Goal: Task Accomplishment & Management: Complete application form

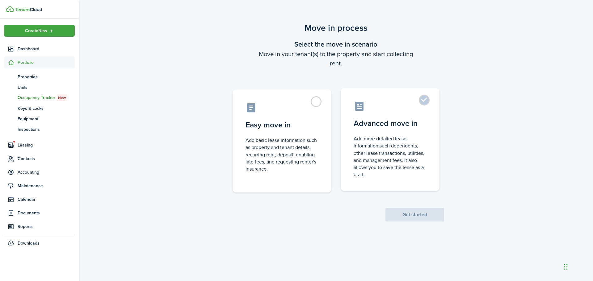
click at [421, 102] on label "Advanced move in Add more detailed lease information such dependents, other lea…" at bounding box center [390, 139] width 99 height 103
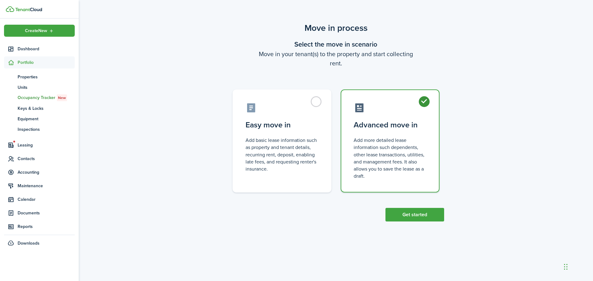
radio input "true"
click at [419, 216] on button "Get started" at bounding box center [415, 215] width 59 height 14
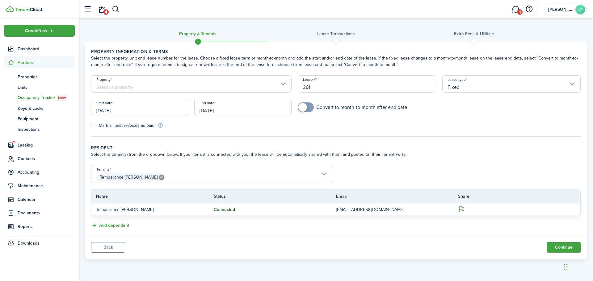
click at [178, 82] on input "Property" at bounding box center [191, 83] width 201 height 17
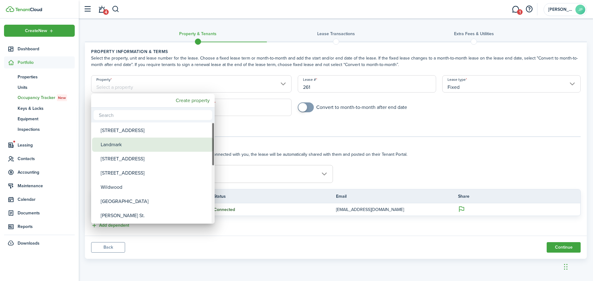
click at [132, 145] on div "Landmark" at bounding box center [155, 145] width 109 height 14
type input "Landmark"
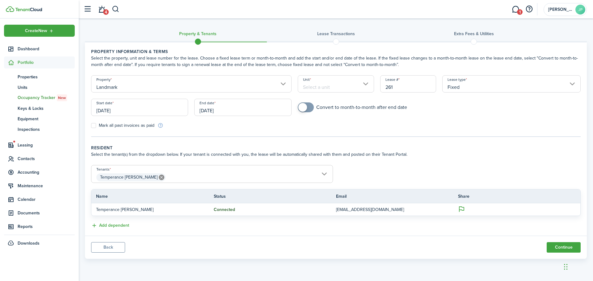
click at [330, 82] on input "Unit" at bounding box center [336, 83] width 77 height 17
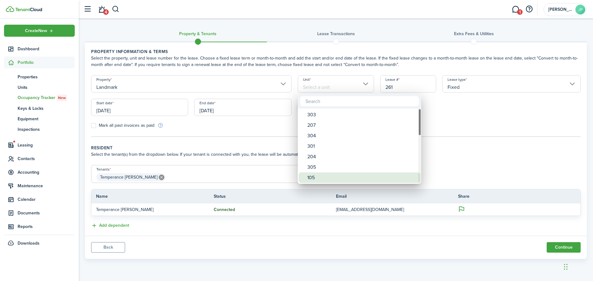
click at [316, 174] on div "105" at bounding box center [361, 178] width 109 height 11
type input "105"
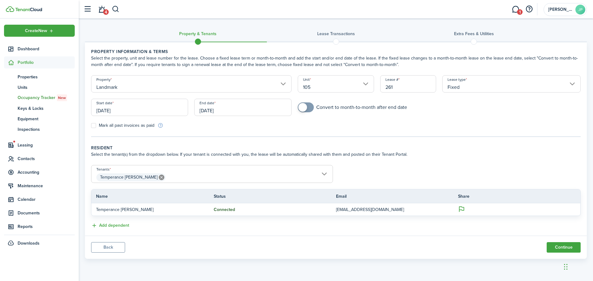
click at [146, 110] on input "[DATE]" at bounding box center [139, 107] width 97 height 17
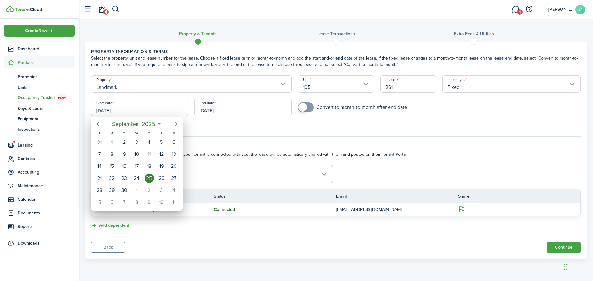
click at [176, 124] on icon "Next page" at bounding box center [175, 124] width 3 height 5
click at [173, 188] on div "1" at bounding box center [173, 190] width 9 height 9
type input "[DATE]"
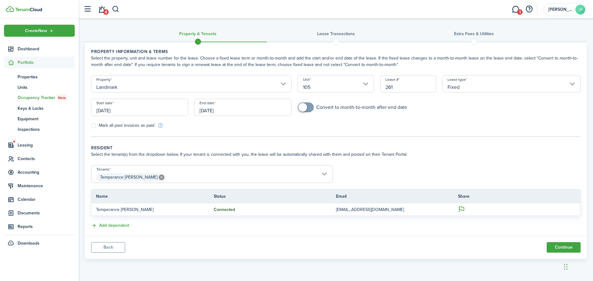
click at [237, 106] on input "[DATE]" at bounding box center [242, 107] width 97 height 17
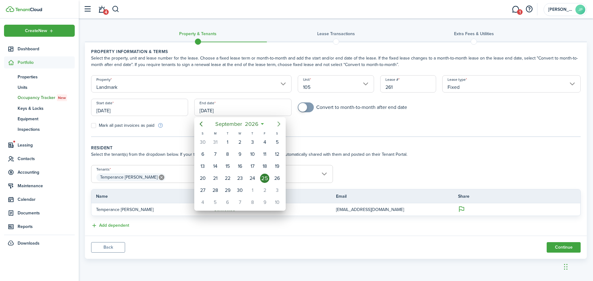
click at [281, 123] on icon "Next page" at bounding box center [278, 123] width 7 height 7
click at [276, 190] on div "31" at bounding box center [277, 190] width 9 height 9
type input "[DATE]"
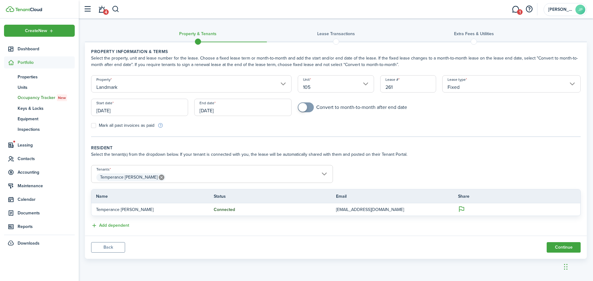
checkbox input "true"
click at [306, 105] on span at bounding box center [302, 107] width 9 height 9
click at [323, 173] on span "Temperance [PERSON_NAME]" at bounding box center [211, 177] width 241 height 11
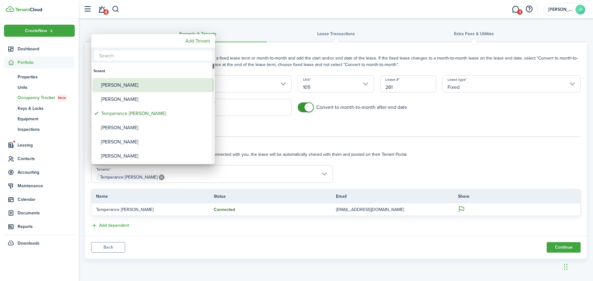
click at [123, 84] on div "[PERSON_NAME]" at bounding box center [155, 85] width 109 height 14
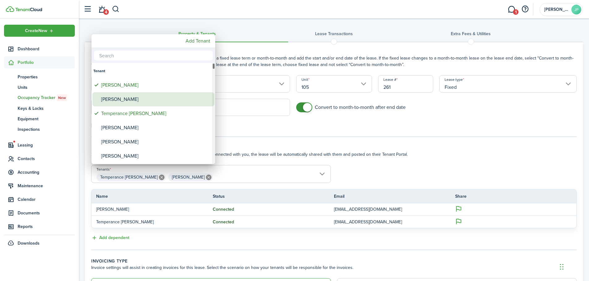
click at [119, 97] on div "[PERSON_NAME]" at bounding box center [155, 99] width 109 height 14
type input "Temperance [PERSON_NAME], [PERSON_NAME]"
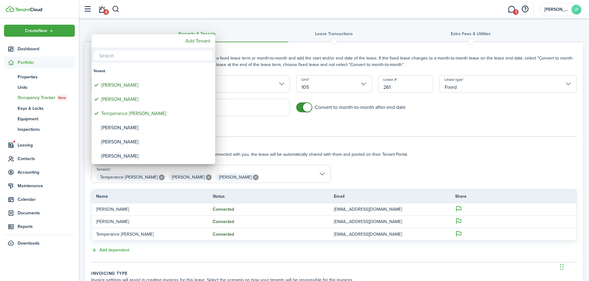
click at [413, 161] on div at bounding box center [294, 141] width 687 height 380
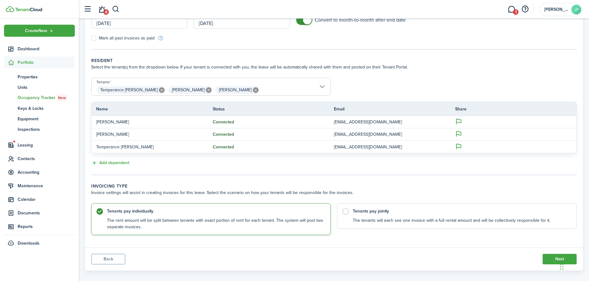
scroll to position [94, 0]
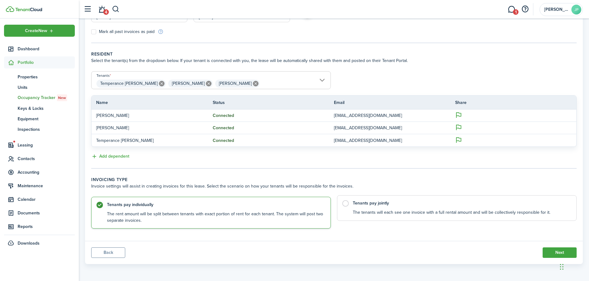
click at [344, 204] on label "Tenants pay jointly The tenants will each see one invoice with a full rental am…" at bounding box center [456, 209] width 239 height 26
radio input "false"
radio input "true"
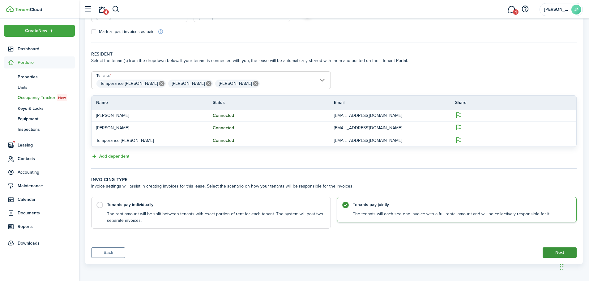
click at [555, 253] on button "Next" at bounding box center [559, 253] width 34 height 11
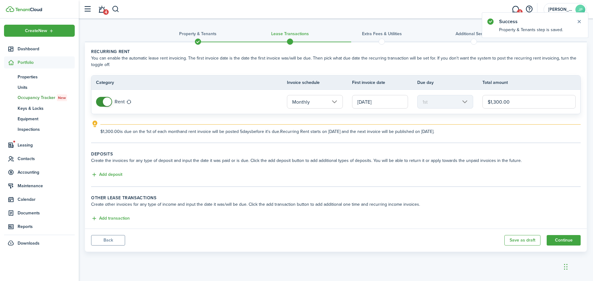
click at [501, 102] on input "$1,300.00" at bounding box center [529, 102] width 93 height 14
type input "$1,350.00"
click at [104, 175] on button "Add deposit" at bounding box center [106, 174] width 31 height 7
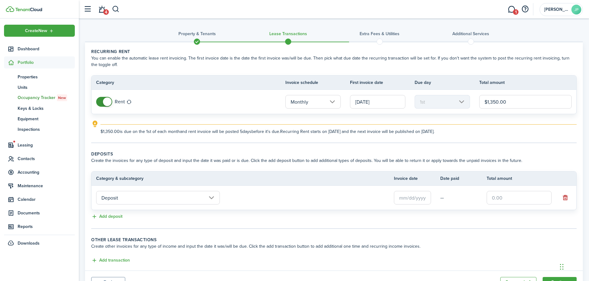
click at [163, 196] on input "Deposit" at bounding box center [158, 198] width 124 height 14
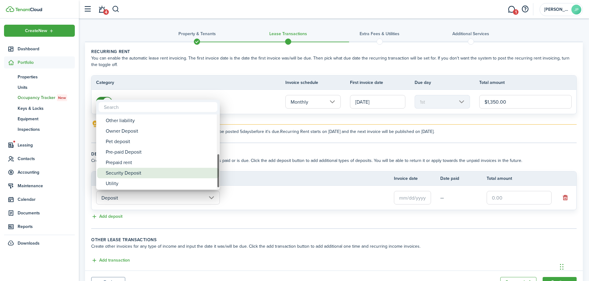
click at [133, 175] on div "Security Deposit" at bounding box center [160, 173] width 109 height 11
type input "Deposit / Security Deposit"
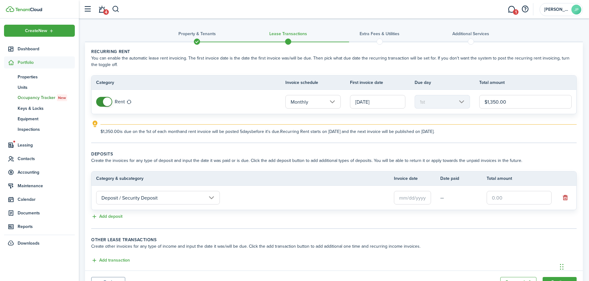
click at [419, 200] on input "text" at bounding box center [412, 198] width 37 height 14
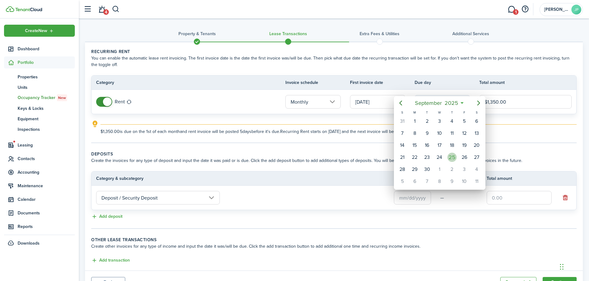
click at [446, 157] on div "25" at bounding box center [452, 158] width 12 height 12
type input "[DATE]"
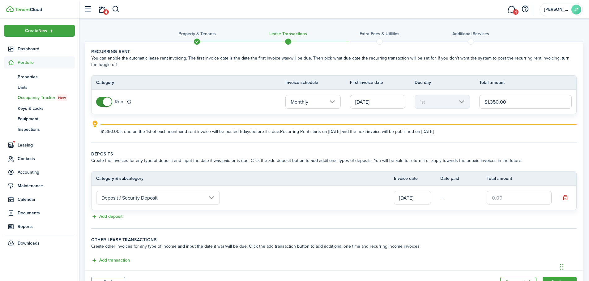
click at [514, 201] on input "text" at bounding box center [518, 198] width 65 height 14
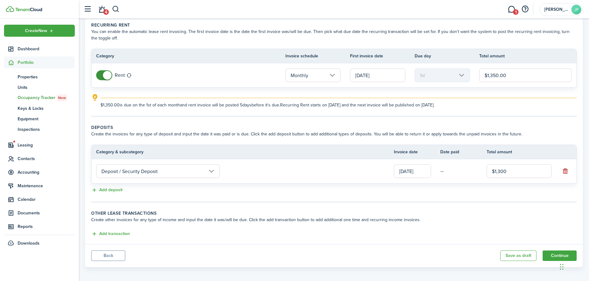
scroll to position [30, 0]
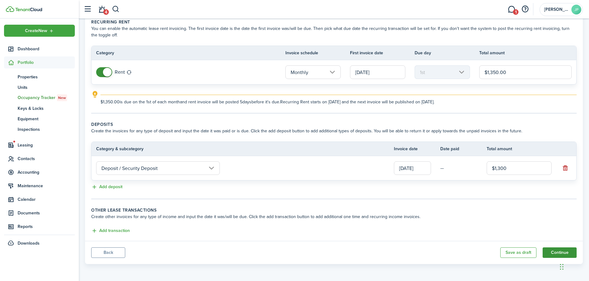
type input "$1,300.00"
click at [560, 250] on button "Continue" at bounding box center [559, 253] width 34 height 11
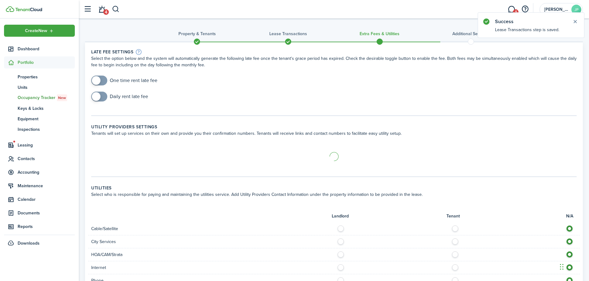
checkbox input "true"
click at [101, 80] on span at bounding box center [99, 81] width 6 height 10
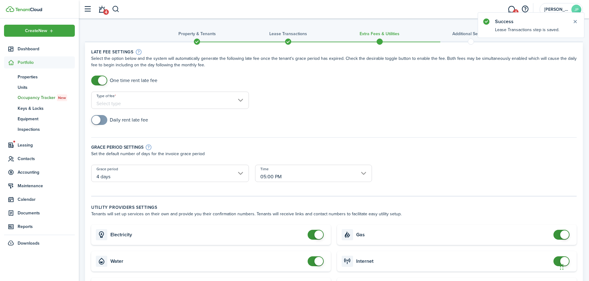
click at [159, 105] on input "Type of fee" at bounding box center [170, 100] width 158 height 17
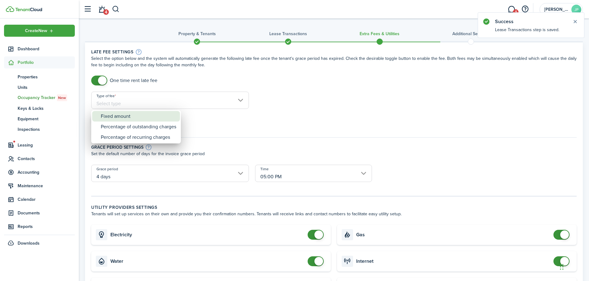
click at [143, 119] on div "Fixed amount" at bounding box center [138, 116] width 75 height 11
type input "Fixed amount"
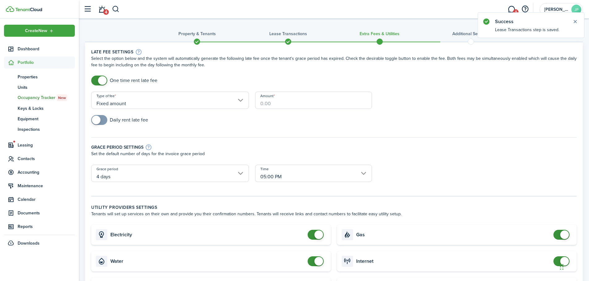
click at [283, 105] on input "Amount" at bounding box center [313, 100] width 117 height 17
type input "$50.00"
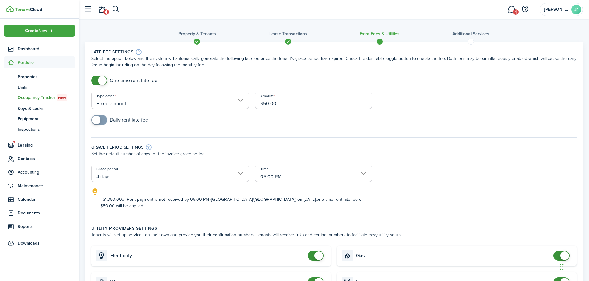
checkbox input "true"
click at [102, 120] on span at bounding box center [99, 120] width 6 height 10
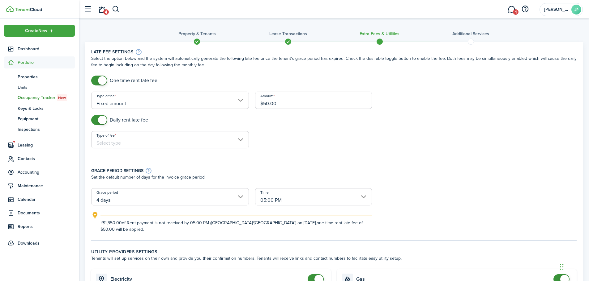
click at [111, 139] on input "Type of fee" at bounding box center [170, 139] width 158 height 17
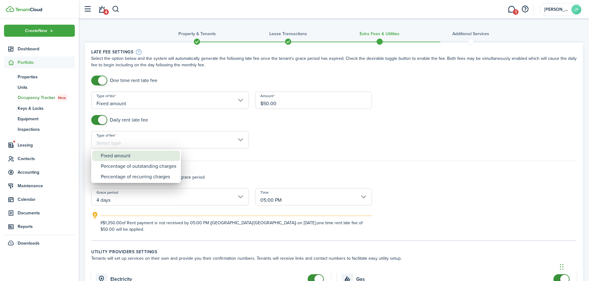
drag, startPoint x: 122, startPoint y: 155, endPoint x: 142, endPoint y: 154, distance: 19.2
click at [123, 155] on div "Fixed amount" at bounding box center [138, 156] width 75 height 11
type input "Fixed amount"
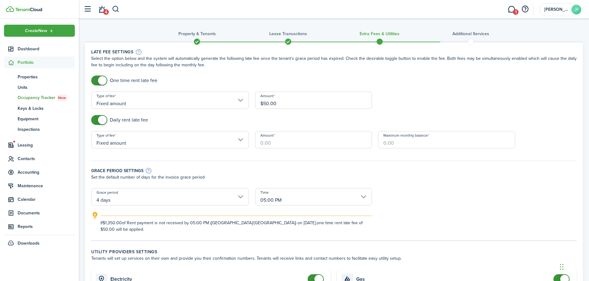
click at [290, 134] on input "Amount" at bounding box center [313, 139] width 117 height 17
type input "$5.00"
click at [403, 144] on input "Maximum monthly balance" at bounding box center [446, 139] width 137 height 17
type input "$2,000.00"
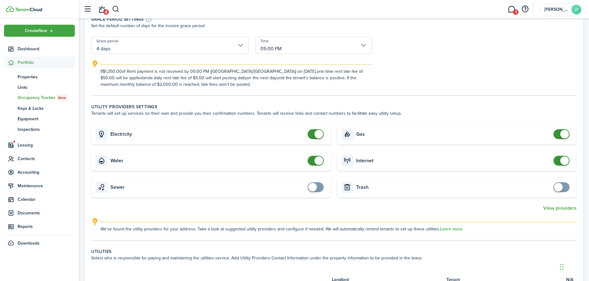
scroll to position [154, 0]
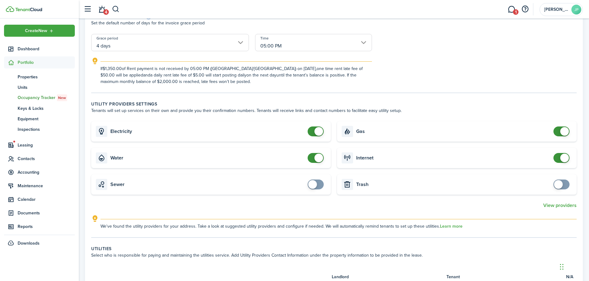
checkbox input "false"
click at [559, 156] on span at bounding box center [561, 158] width 6 height 10
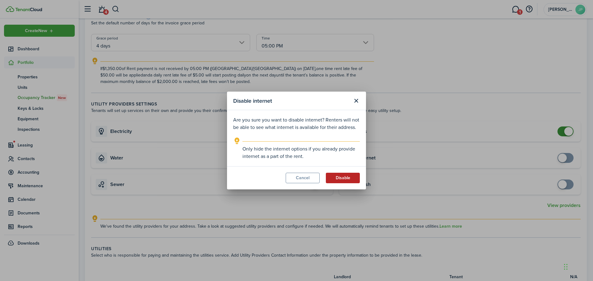
click at [342, 176] on button "Disable" at bounding box center [343, 178] width 34 height 11
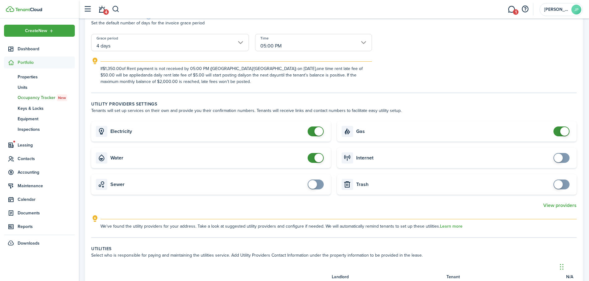
checkbox input "false"
click at [564, 131] on span at bounding box center [561, 132] width 6 height 10
checkbox input "false"
click at [318, 158] on span at bounding box center [318, 158] width 9 height 9
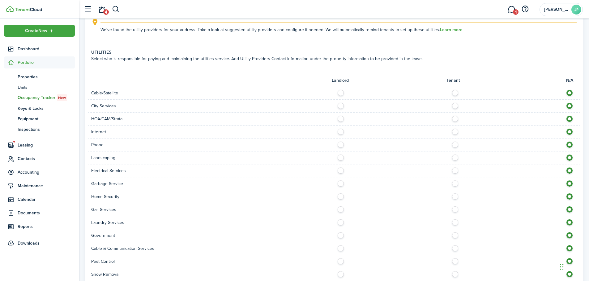
scroll to position [371, 0]
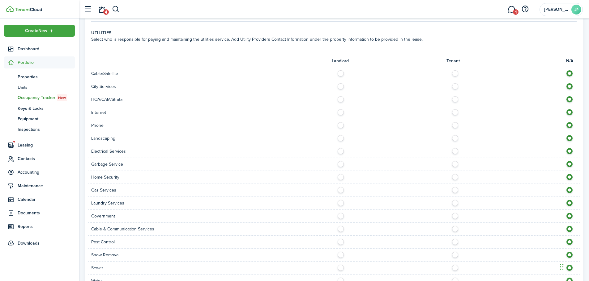
click at [453, 112] on label at bounding box center [456, 110] width 11 height 3
radio input "true"
click at [454, 150] on label at bounding box center [456, 149] width 11 height 3
radio input "true"
click at [339, 190] on label at bounding box center [342, 188] width 11 height 3
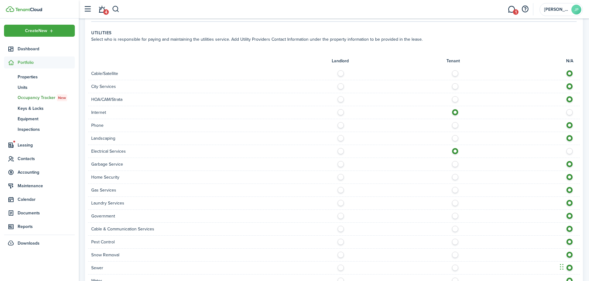
radio input "true"
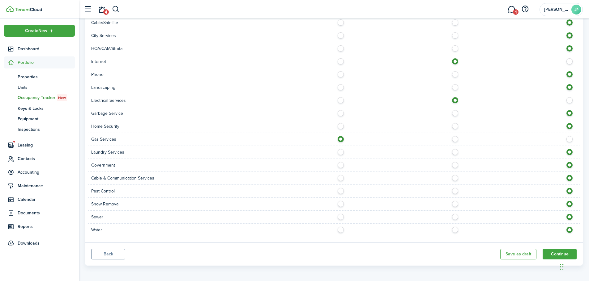
scroll to position [423, 0]
click at [338, 216] on label at bounding box center [342, 214] width 11 height 3
radio input "true"
click at [341, 228] on label at bounding box center [342, 227] width 11 height 3
radio input "true"
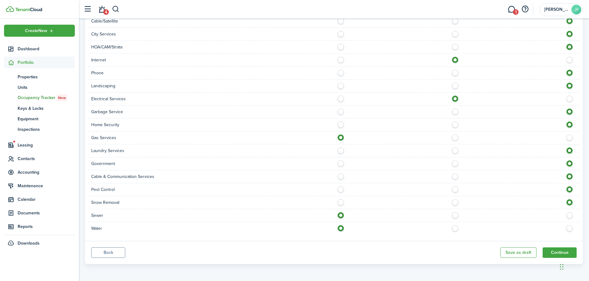
click at [341, 202] on label at bounding box center [342, 201] width 11 height 3
radio input "true"
click at [558, 251] on button "Continue" at bounding box center [559, 253] width 34 height 11
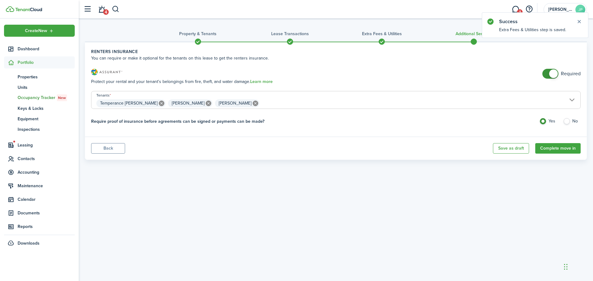
click at [568, 120] on label "No" at bounding box center [572, 122] width 18 height 9
radio input "false"
radio input "true"
checkbox input "false"
click at [551, 70] on span at bounding box center [550, 74] width 6 height 10
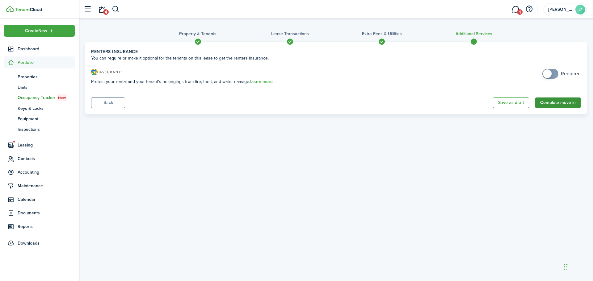
click at [557, 102] on button "Complete move in" at bounding box center [557, 103] width 45 height 11
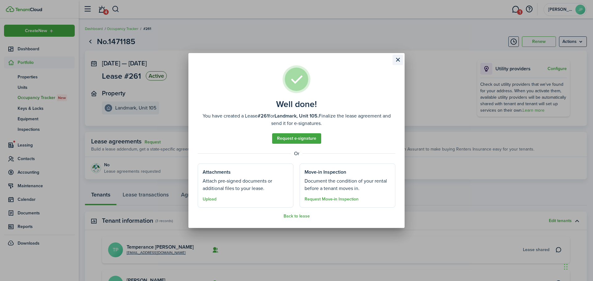
click at [397, 61] on button "Close modal" at bounding box center [398, 60] width 11 height 11
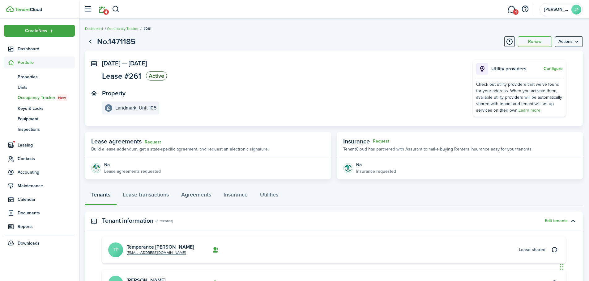
click at [104, 8] on link "4" at bounding box center [102, 10] width 12 height 16
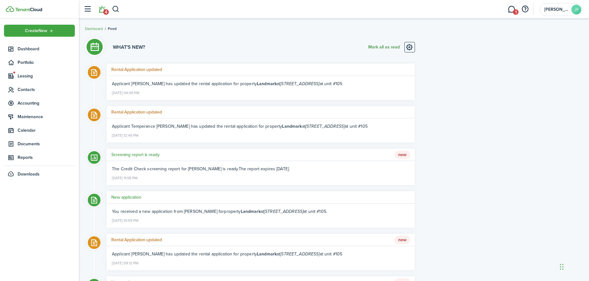
click at [386, 46] on button "Mark all as read" at bounding box center [384, 47] width 32 height 11
click at [22, 51] on span "Dashboard" at bounding box center [46, 49] width 57 height 6
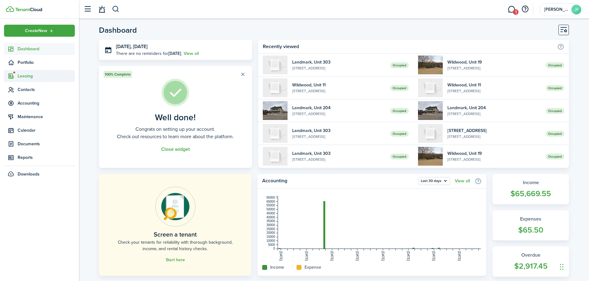
click at [31, 74] on span "Leasing" at bounding box center [46, 76] width 57 height 6
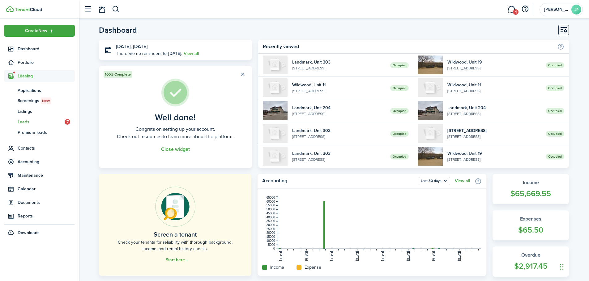
click at [28, 121] on span "Leads" at bounding box center [41, 122] width 47 height 6
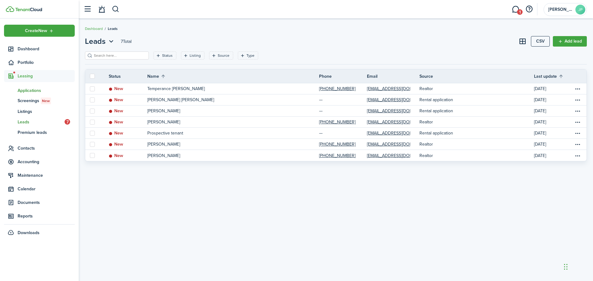
click at [36, 92] on span "Applications" at bounding box center [46, 90] width 57 height 6
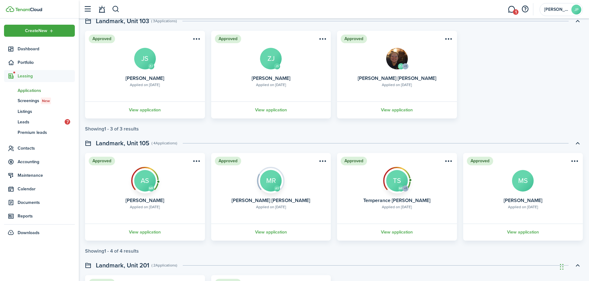
scroll to position [185, 0]
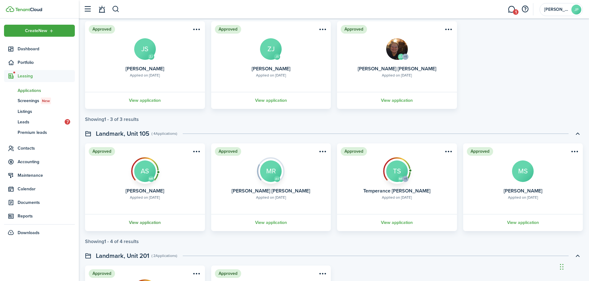
click at [141, 221] on link "View application" at bounding box center [145, 222] width 122 height 17
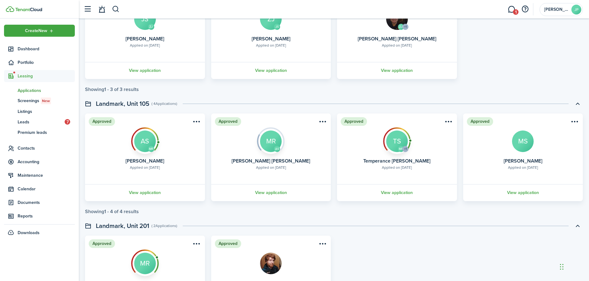
scroll to position [216, 0]
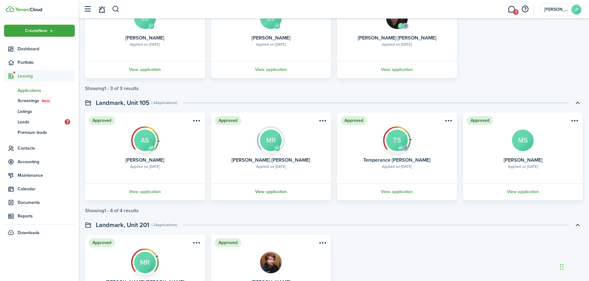
click at [266, 191] on link "View application" at bounding box center [271, 192] width 122 height 17
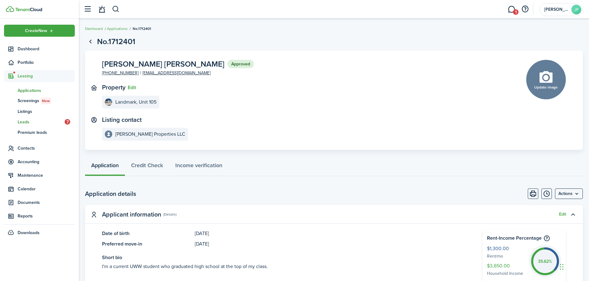
click at [36, 121] on span "Leads" at bounding box center [41, 122] width 47 height 6
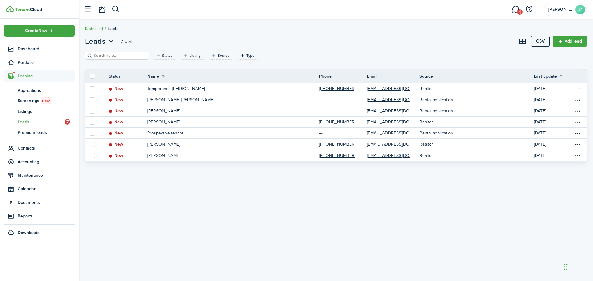
click at [91, 76] on label at bounding box center [92, 76] width 5 height 5
click at [90, 76] on input "checkbox" at bounding box center [90, 76] width 0 height 0
checkbox input "true"
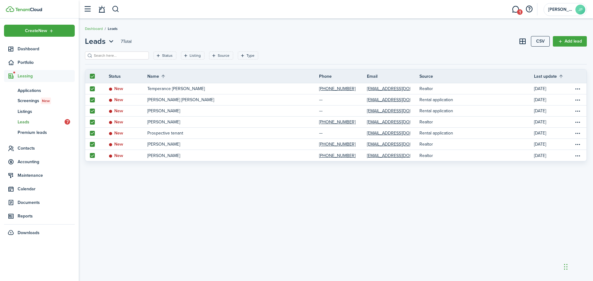
checkbox input "true"
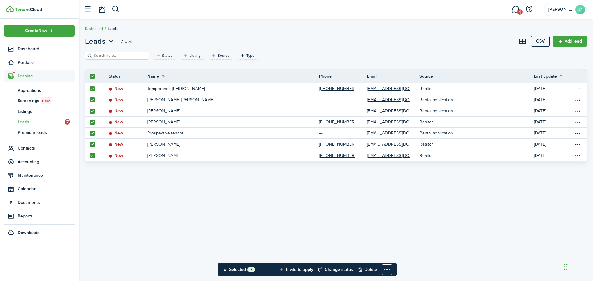
click at [375, 268] on button "Delete" at bounding box center [367, 270] width 19 height 14
click at [373, 268] on button "Confirm" at bounding box center [376, 270] width 25 height 9
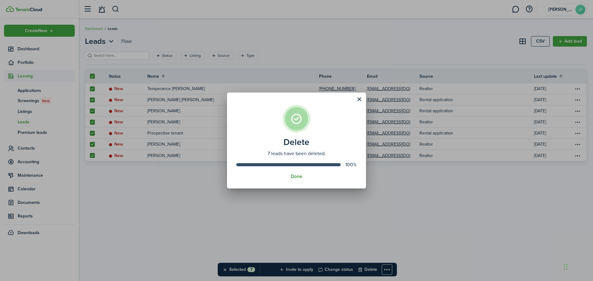
click at [292, 176] on button "Done" at bounding box center [297, 177] width 12 height 6
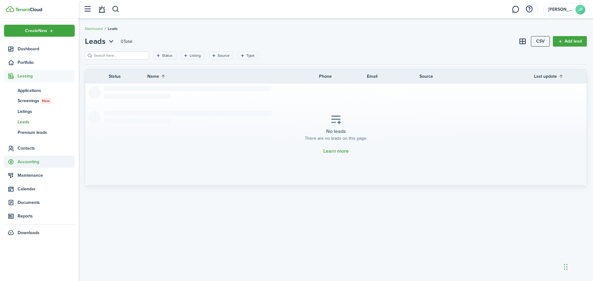
click at [37, 165] on span "Accounting" at bounding box center [46, 162] width 57 height 6
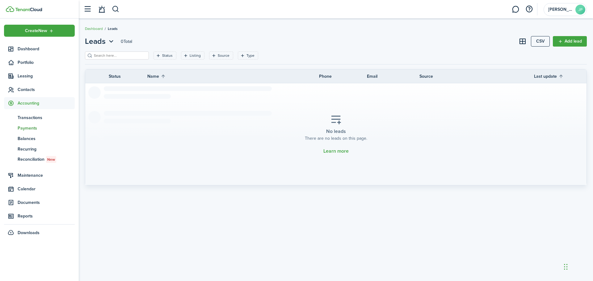
click at [39, 128] on span "Payments" at bounding box center [46, 128] width 57 height 6
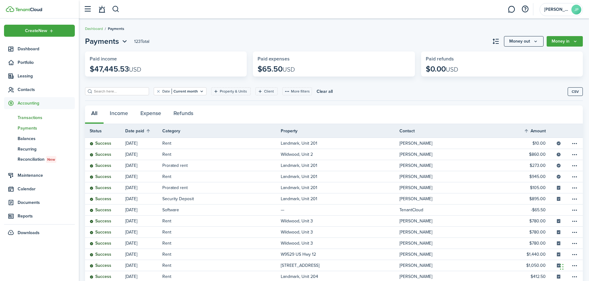
click at [35, 116] on span "Transactions" at bounding box center [46, 118] width 57 height 6
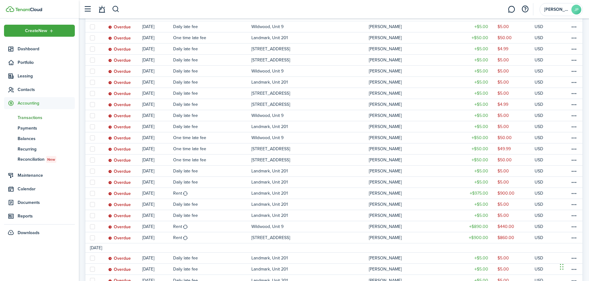
scroll to position [433, 0]
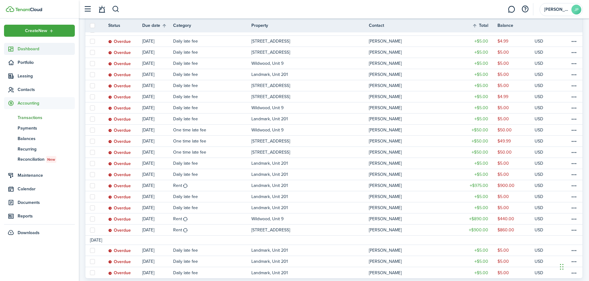
click at [37, 48] on span "Dashboard" at bounding box center [46, 49] width 57 height 6
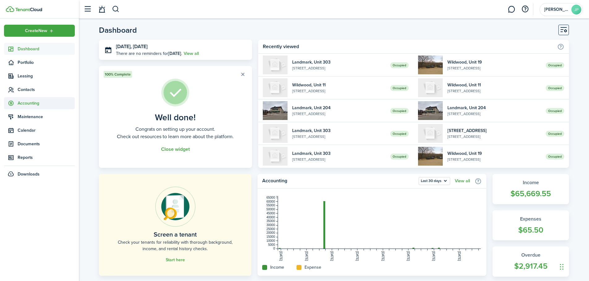
click at [40, 100] on span "Accounting" at bounding box center [46, 103] width 57 height 6
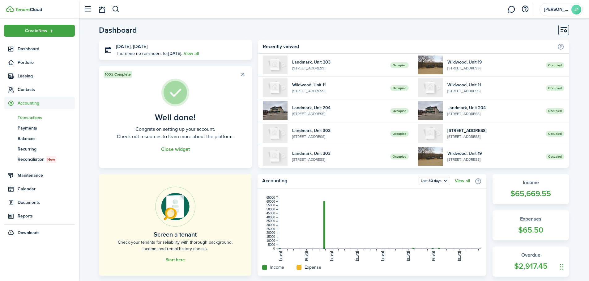
click at [38, 119] on span "Transactions" at bounding box center [46, 118] width 57 height 6
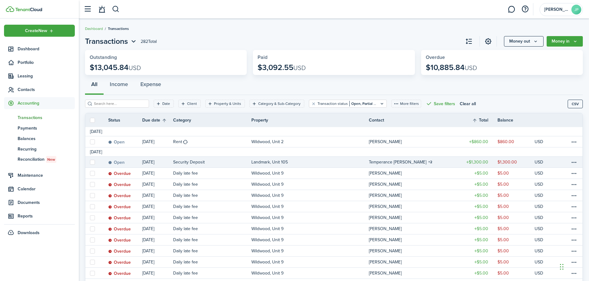
click at [356, 159] on link "Landmark, Unit 105" at bounding box center [309, 162] width 117 height 11
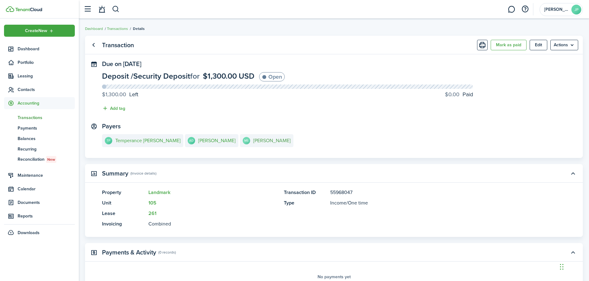
click at [253, 144] on e-details-info-title "[PERSON_NAME]" at bounding box center [271, 141] width 37 height 6
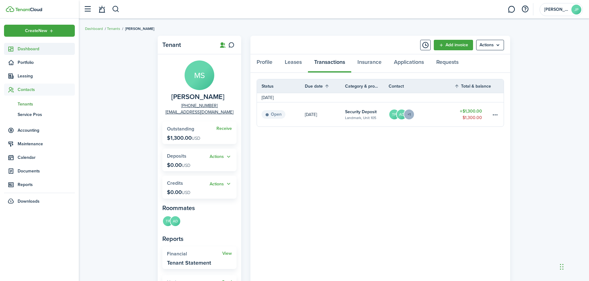
click at [23, 48] on span "Dashboard" at bounding box center [46, 49] width 57 height 6
